Goal: Find specific page/section: Find specific page/section

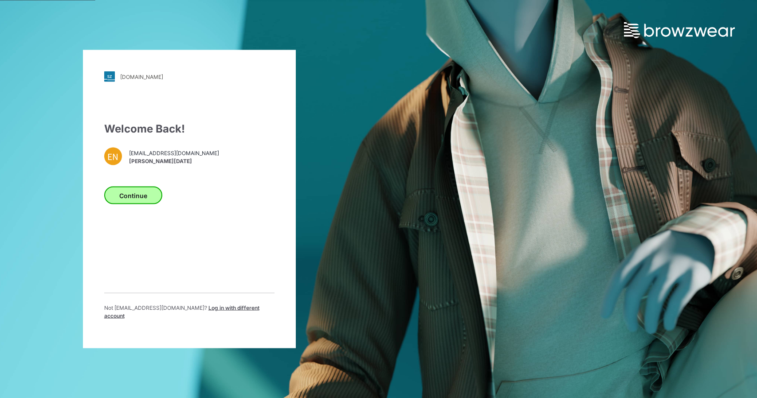
click at [134, 199] on button "Continue" at bounding box center [133, 196] width 58 height 18
click at [143, 191] on button "Continue" at bounding box center [133, 196] width 58 height 18
click at [142, 198] on button "Continue" at bounding box center [133, 196] width 58 height 18
click at [146, 203] on button "Continue" at bounding box center [133, 196] width 58 height 18
click at [133, 197] on button "Continue" at bounding box center [133, 196] width 58 height 18
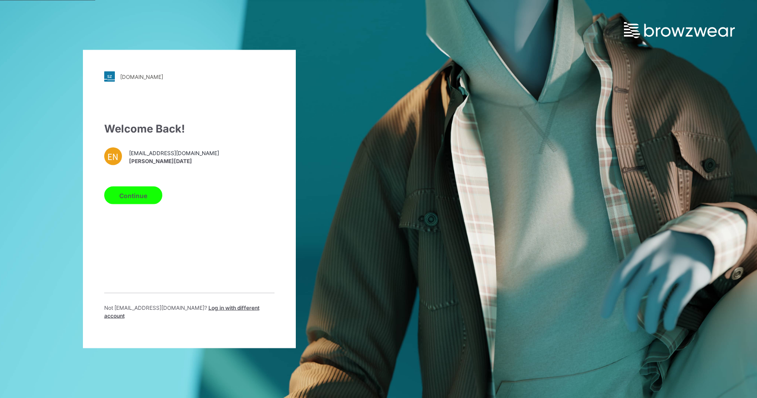
click at [408, 155] on div "walmart.stylezone.com Loading... Welcome Back! EN enoel@garan.com Emahnuyah Noe…" at bounding box center [378, 199] width 757 height 398
click at [121, 215] on div "Welcome Back! EN enoel@garan.com Emahnuyah Noel Continue Not enoel@garan.com ? …" at bounding box center [189, 224] width 170 height 206
click at [133, 197] on button "Continue" at bounding box center [133, 196] width 58 height 18
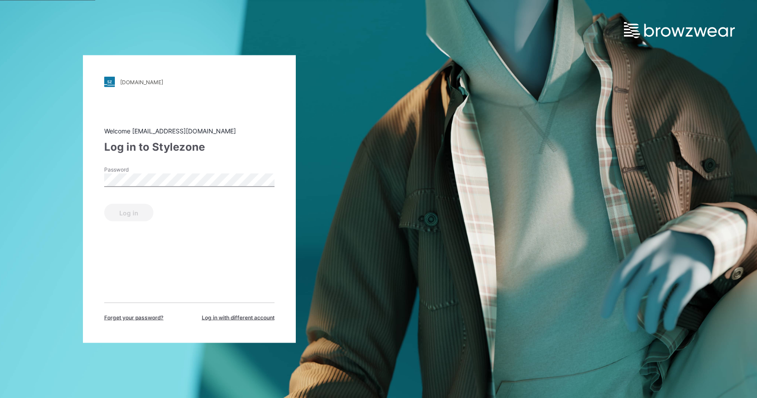
click at [142, 170] on label "Password" at bounding box center [135, 170] width 62 height 8
click at [104, 204] on button "Log in" at bounding box center [128, 213] width 49 height 18
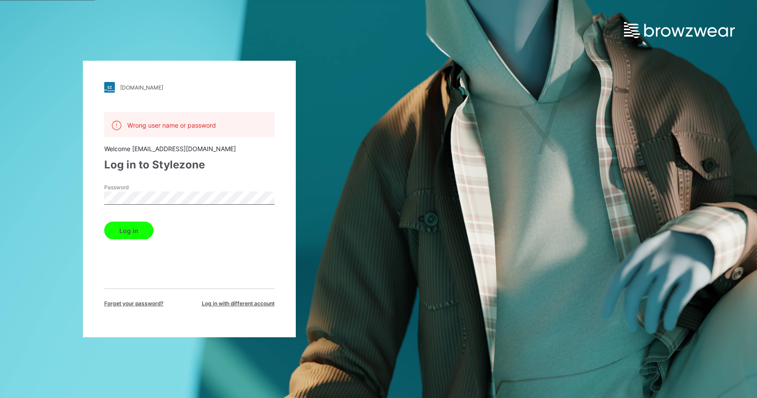
click at [174, 180] on div "Wrong user name or password Welcome enoel@garan.com Log in to Stylezone Passwor…" at bounding box center [189, 209] width 170 height 195
click at [104, 222] on button "Log in" at bounding box center [128, 231] width 49 height 18
click at [43, 195] on div "walmart.stylezone.com Loading... Wrong user name or password Welcome enoel@gara…" at bounding box center [189, 199] width 378 height 398
click at [104, 222] on button "Log in" at bounding box center [128, 231] width 49 height 18
click at [0, 192] on html "walmart.stylezone.com Loading... Wrong user name or password Welcome enoel@gara…" at bounding box center [378, 199] width 757 height 398
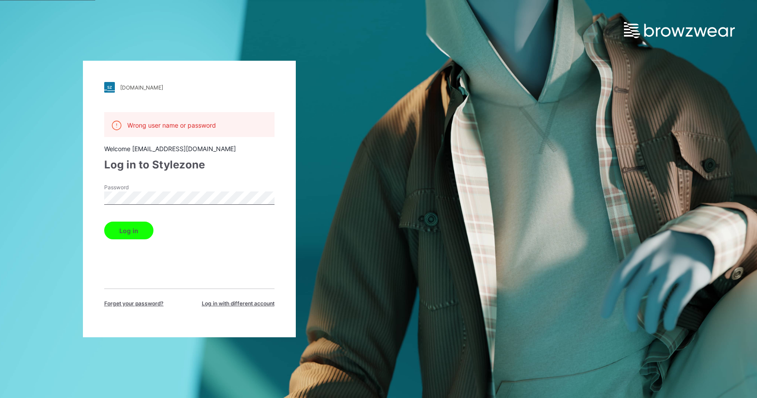
click at [104, 222] on button "Log in" at bounding box center [128, 231] width 49 height 18
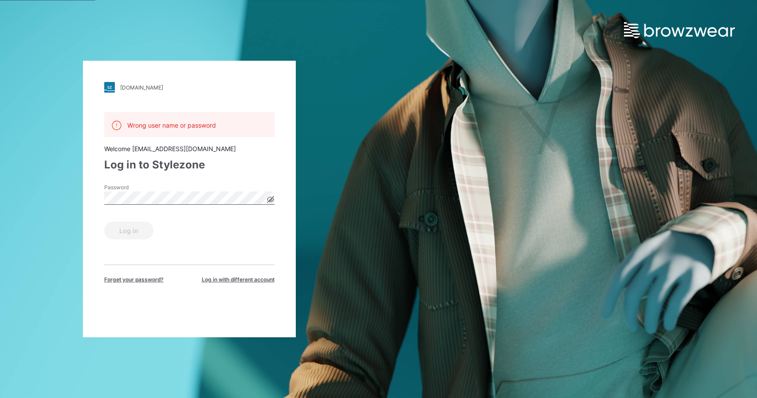
click at [271, 199] on icon at bounding box center [270, 200] width 2 height 2
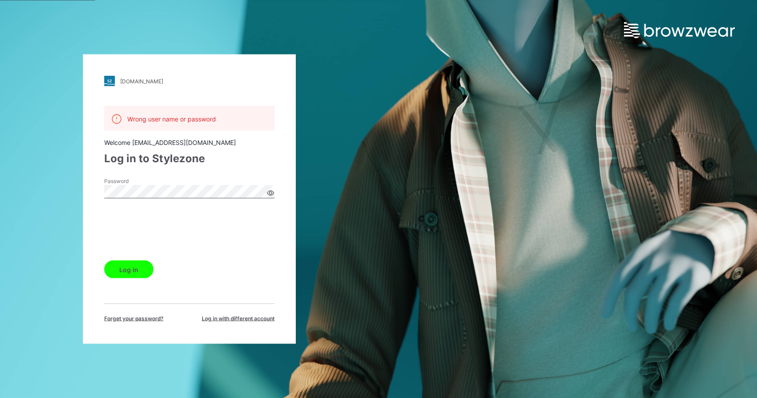
click at [127, 268] on button "Log in" at bounding box center [128, 270] width 49 height 18
click at [104, 261] on button "Log in" at bounding box center [128, 270] width 49 height 18
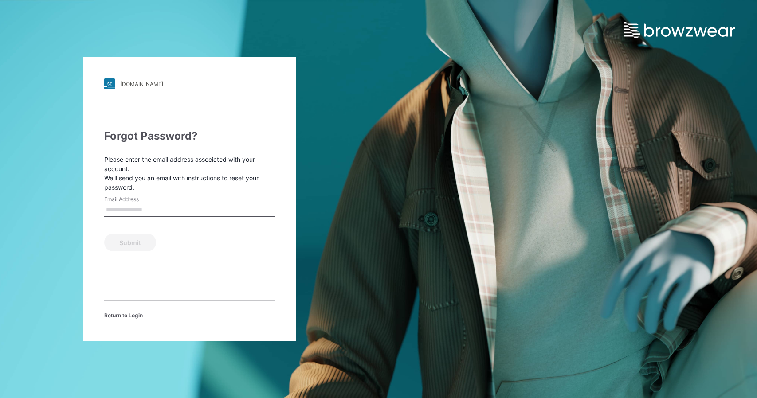
click at [219, 209] on input "Email Address" at bounding box center [189, 209] width 170 height 13
type input "**********"
click at [104, 234] on button "Submit" at bounding box center [130, 243] width 52 height 18
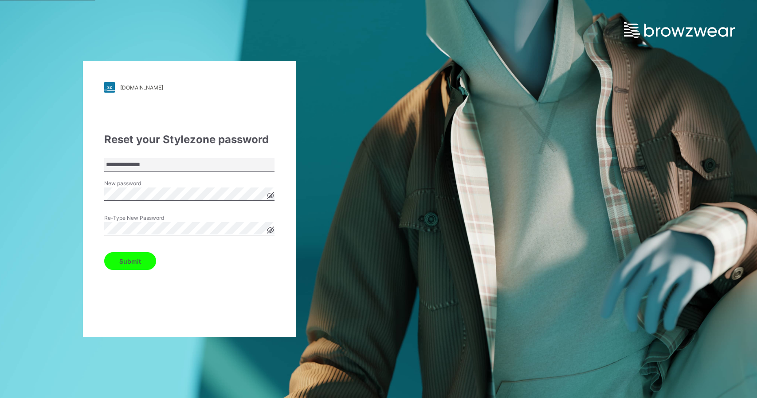
click at [104, 252] on button "Submit" at bounding box center [130, 261] width 52 height 18
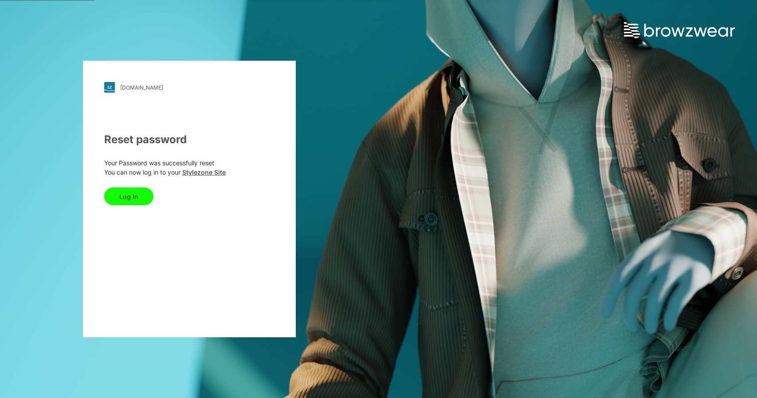
click at [145, 194] on button "Log In" at bounding box center [128, 196] width 49 height 18
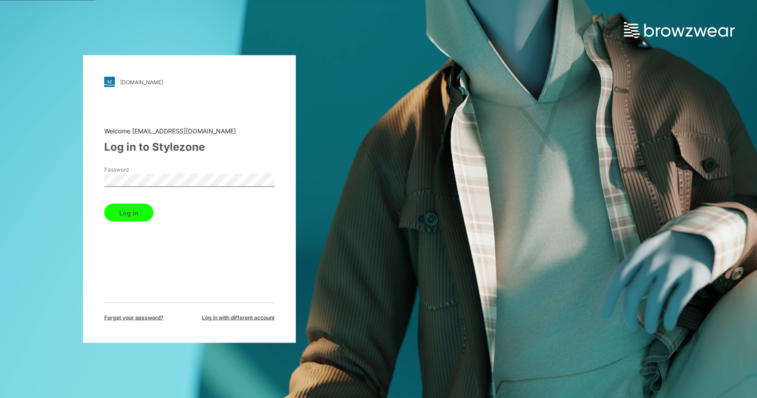
click at [104, 204] on button "Log in" at bounding box center [128, 213] width 49 height 18
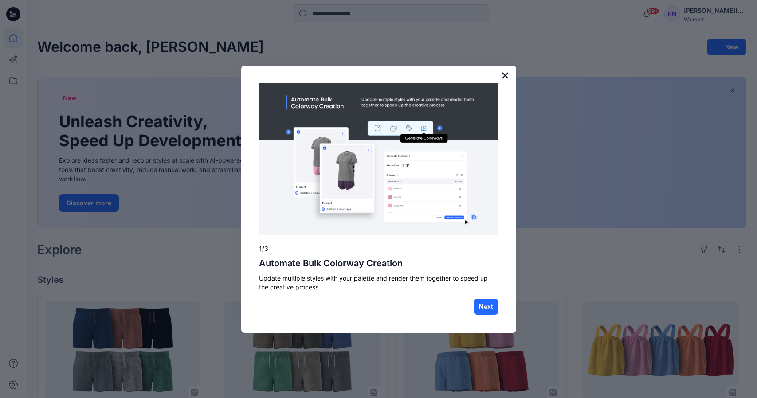
click at [506, 75] on button "×" at bounding box center [505, 75] width 8 height 14
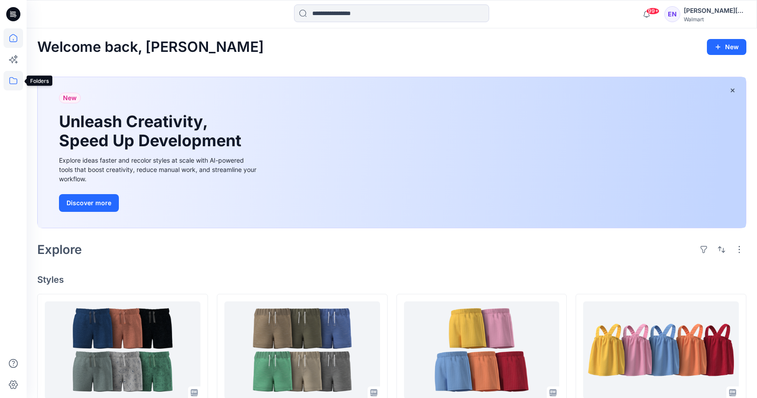
click at [7, 84] on icon at bounding box center [14, 81] width 20 height 20
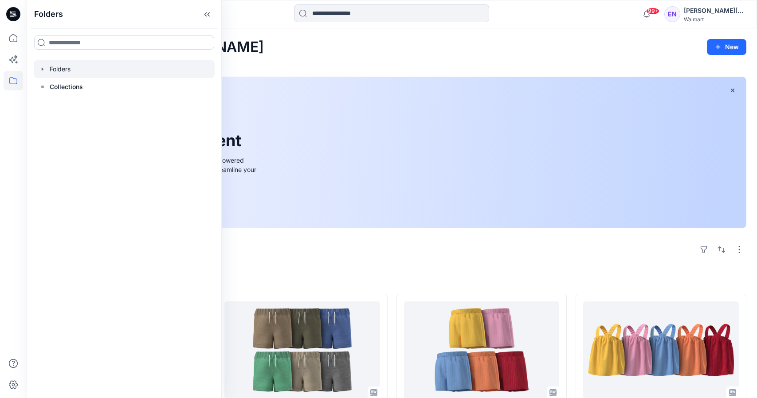
click at [64, 72] on div at bounding box center [124, 69] width 181 height 18
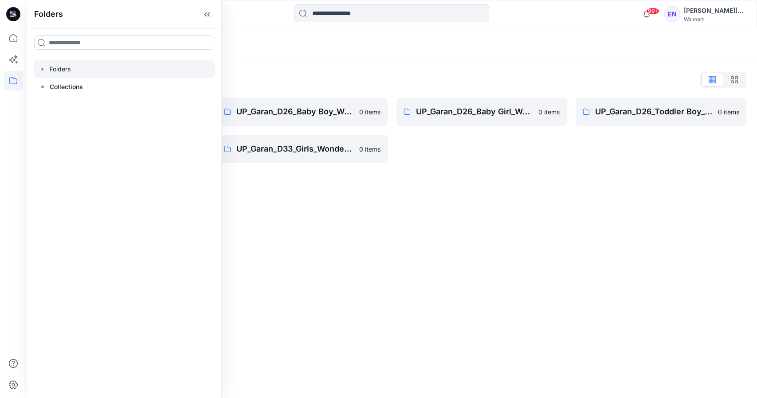
click at [385, 198] on div "Folders Folders List UP_Garan [PERSON_NAME] 0 items UP_Garan_D26_Toddler Girl_W…" at bounding box center [392, 213] width 730 height 370
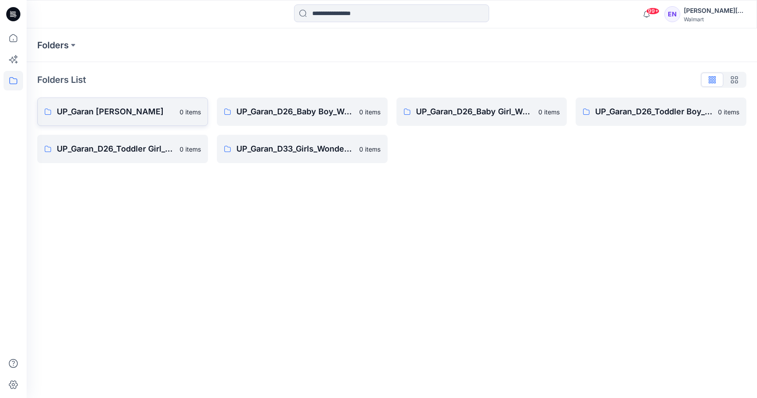
click at [90, 109] on p "UP_Garan [PERSON_NAME]" at bounding box center [115, 111] width 117 height 12
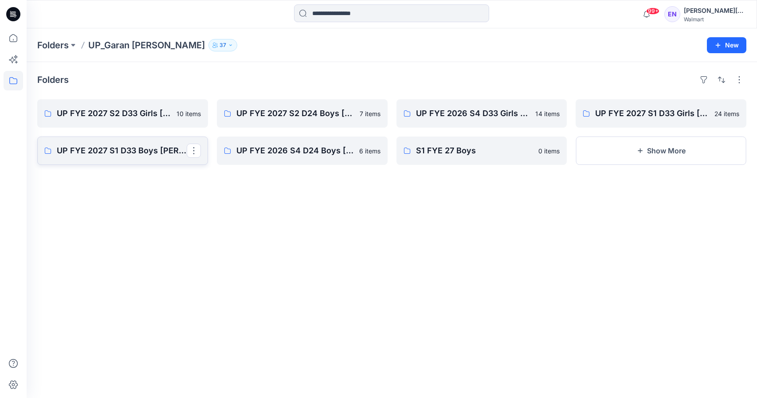
click at [162, 152] on p "UP FYE 2027 S1 D33 Boys [PERSON_NAME]" at bounding box center [122, 150] width 130 height 12
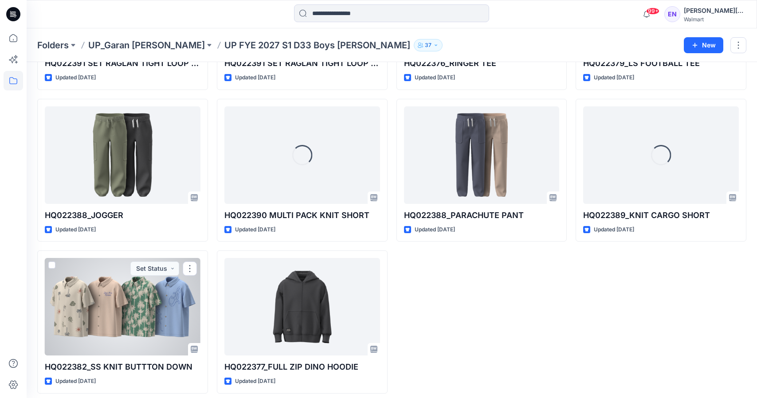
scroll to position [462, 0]
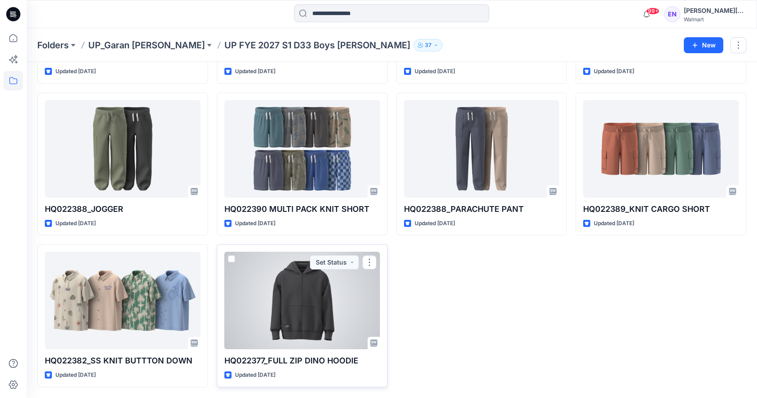
click at [308, 320] on div at bounding box center [302, 301] width 156 height 98
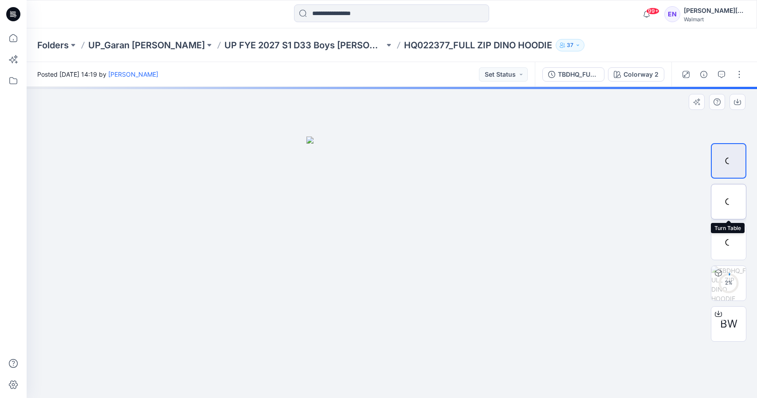
click at [734, 212] on div at bounding box center [727, 201] width 35 height 35
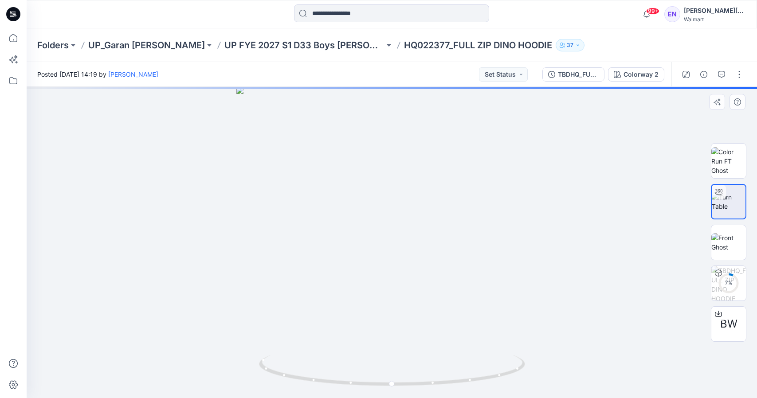
click at [734, 211] on img at bounding box center [728, 201] width 34 height 19
drag, startPoint x: 392, startPoint y: 386, endPoint x: 550, endPoint y: 363, distance: 159.5
click at [550, 363] on div at bounding box center [392, 242] width 730 height 311
click at [733, 243] on img at bounding box center [728, 242] width 35 height 19
click at [524, 222] on div at bounding box center [392, 242] width 730 height 311
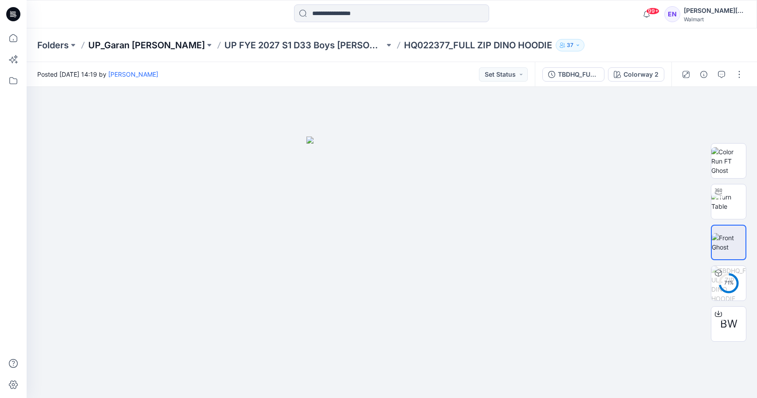
click at [125, 47] on p "UP_Garan [PERSON_NAME]" at bounding box center [146, 45] width 117 height 12
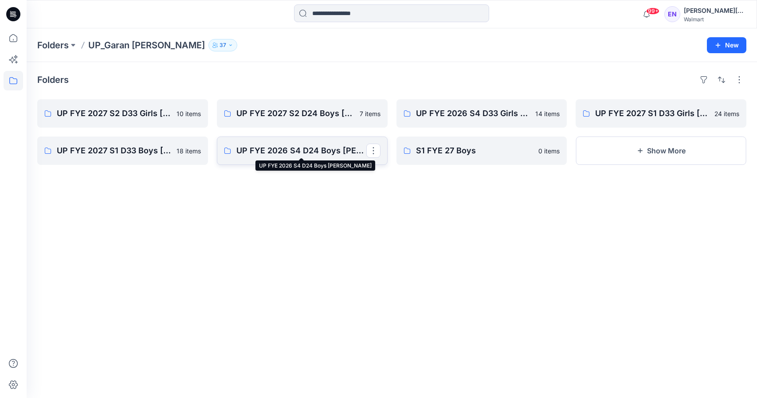
click at [268, 152] on p "UP FYE 2026 S4 D24 Boys [PERSON_NAME]" at bounding box center [301, 150] width 130 height 12
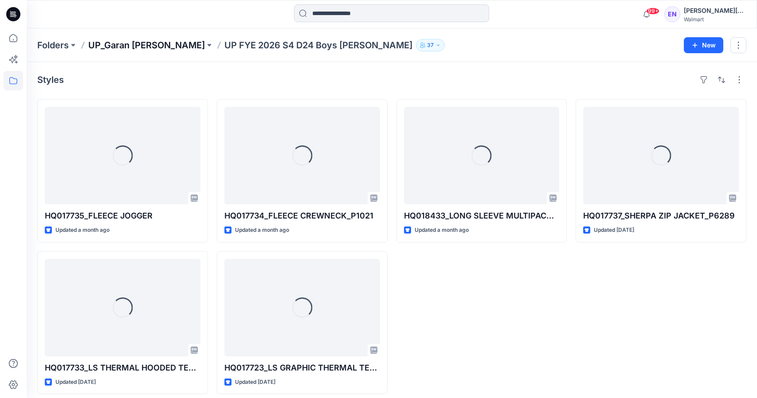
click at [117, 47] on p "UP_Garan [PERSON_NAME]" at bounding box center [146, 45] width 117 height 12
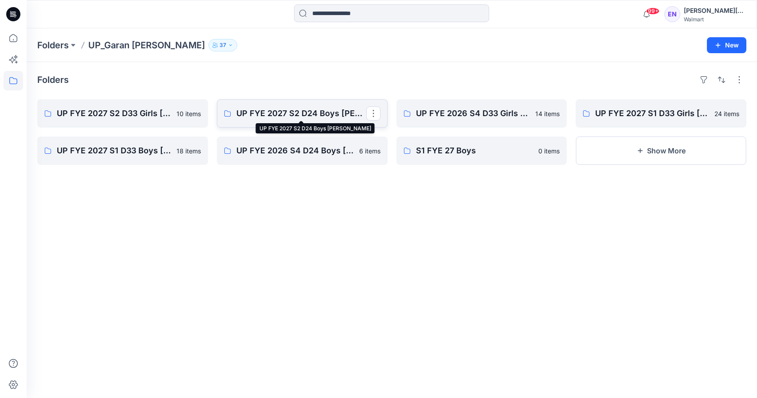
click at [329, 114] on p "UP FYE 2027 S2 D24 Boys [PERSON_NAME]" at bounding box center [301, 113] width 130 height 12
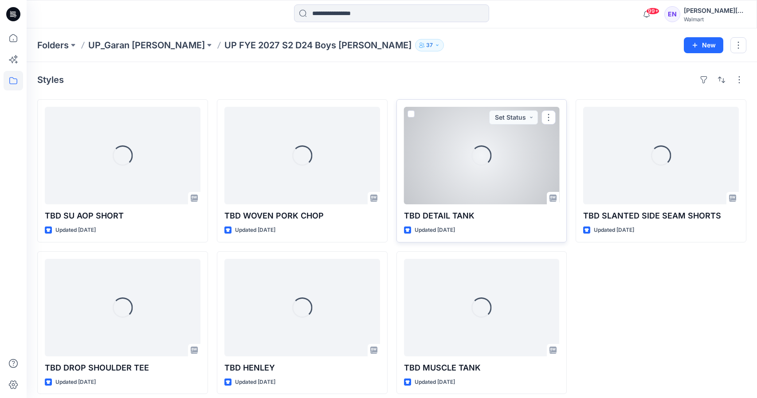
scroll to position [7, 0]
